Goal: Find specific page/section: Find specific page/section

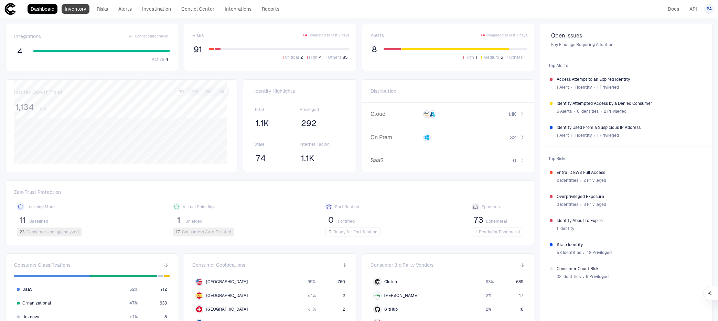
click at [78, 8] on link "Inventory" at bounding box center [76, 9] width 28 height 10
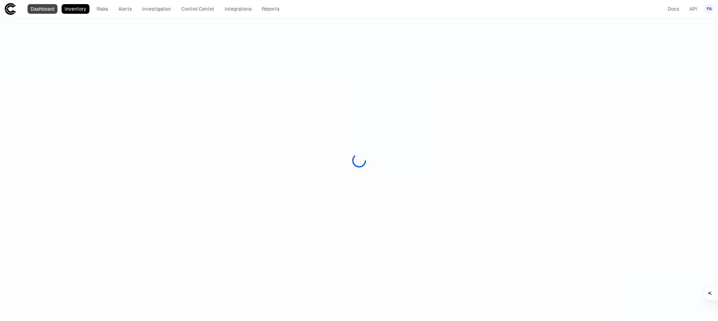
click at [48, 8] on link "Dashboard" at bounding box center [43, 9] width 30 height 10
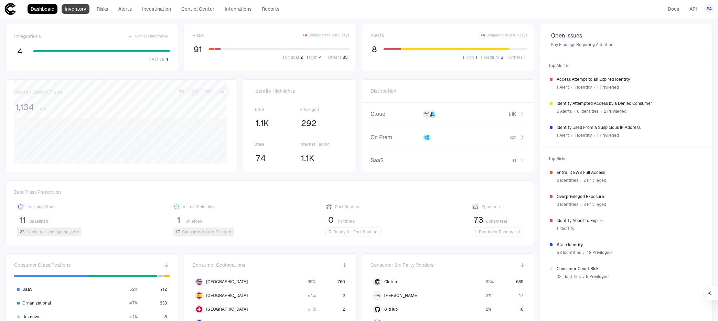
click at [71, 13] on link "Inventory" at bounding box center [76, 9] width 28 height 10
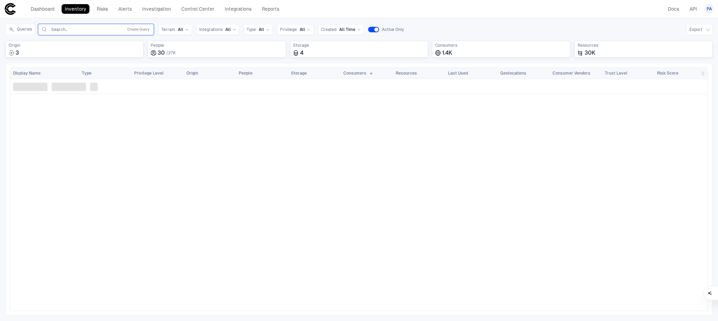
click at [85, 34] on div "Search... Create Query" at bounding box center [96, 30] width 116 height 12
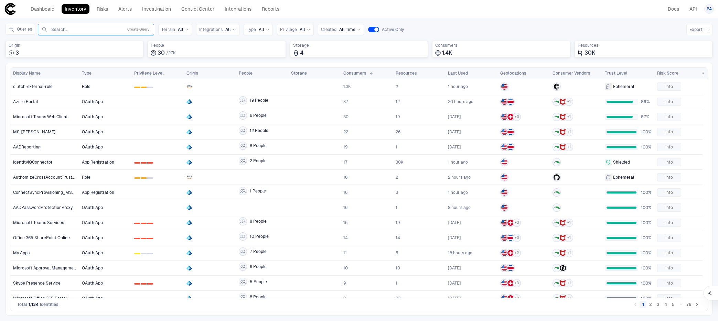
click at [86, 32] on input "text" at bounding box center [86, 30] width 70 height 6
click at [203, 61] on div "Queries API Tokens, 1 of 3. 3 results available. Use Up and Down to choose opti…" at bounding box center [359, 43] width 707 height 39
click at [39, 162] on span "IdentityIQConnector" at bounding box center [33, 163] width 40 height 6
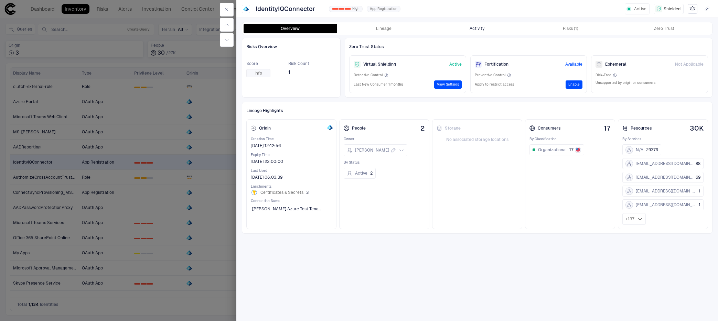
click at [479, 27] on button "Activity" at bounding box center [478, 29] width 94 height 10
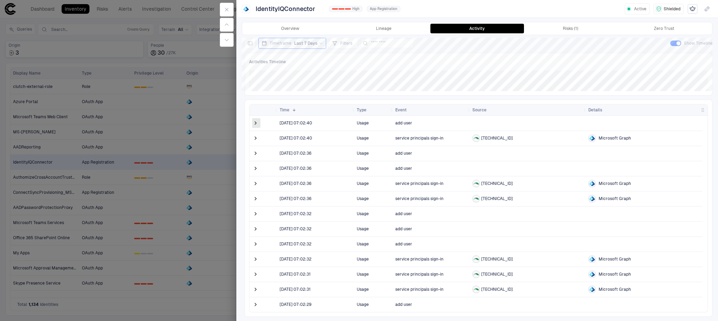
click at [257, 122] on span at bounding box center [255, 123] width 7 height 7
